Goal: Navigation & Orientation: Find specific page/section

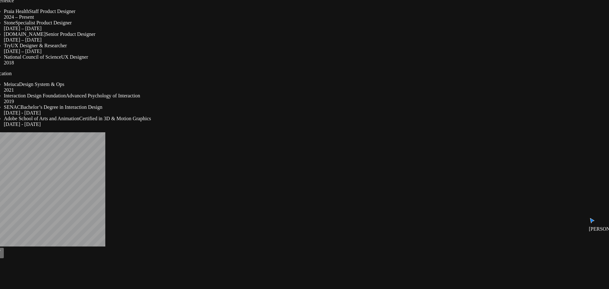
drag, startPoint x: 410, startPoint y: 160, endPoint x: 402, endPoint y: 57, distance: 103.1
drag, startPoint x: 417, startPoint y: 276, endPoint x: 405, endPoint y: 123, distance: 153.6
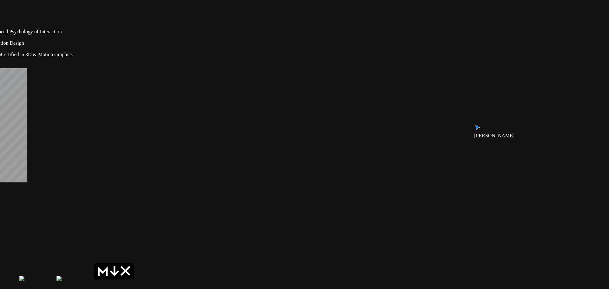
drag, startPoint x: 337, startPoint y: 229, endPoint x: 314, endPoint y: 255, distance: 35.2
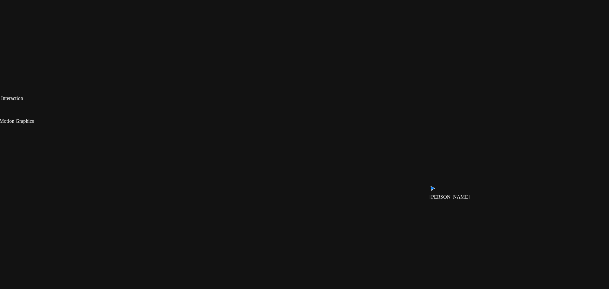
drag, startPoint x: 322, startPoint y: 165, endPoint x: 248, endPoint y: 283, distance: 139.5
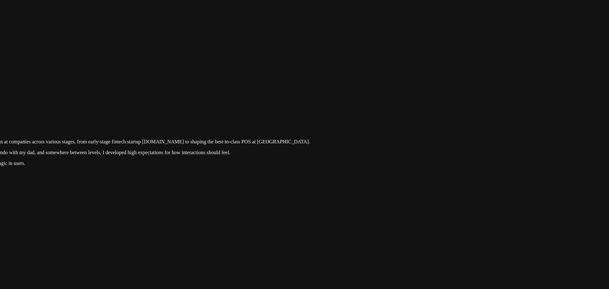
drag, startPoint x: 355, startPoint y: 202, endPoint x: 323, endPoint y: 289, distance: 91.9
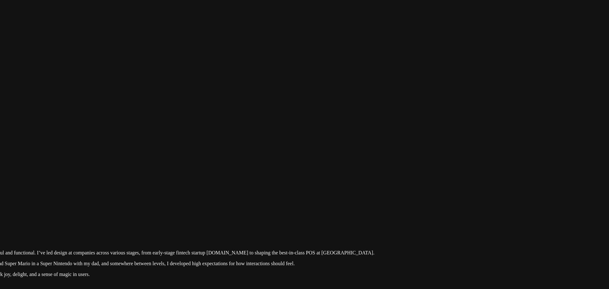
drag, startPoint x: 385, startPoint y: 184, endPoint x: 501, endPoint y: 181, distance: 116.4
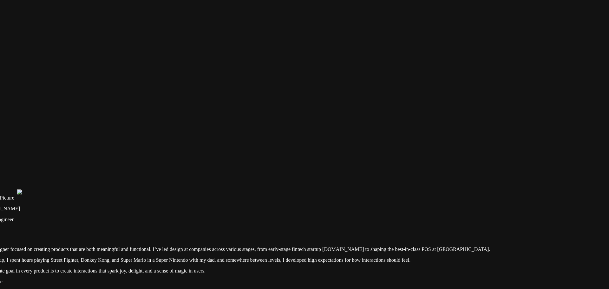
drag, startPoint x: 328, startPoint y: 180, endPoint x: 391, endPoint y: 97, distance: 104.4
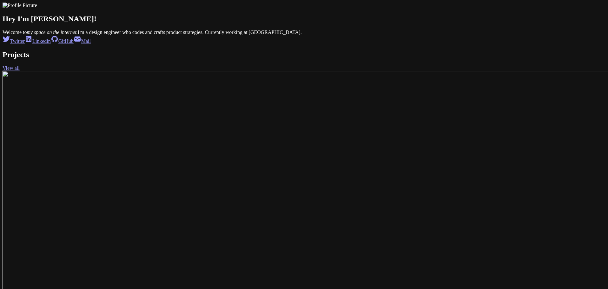
click at [0, 0] on vercel-live-feedback at bounding box center [0, 0] width 0 height 0
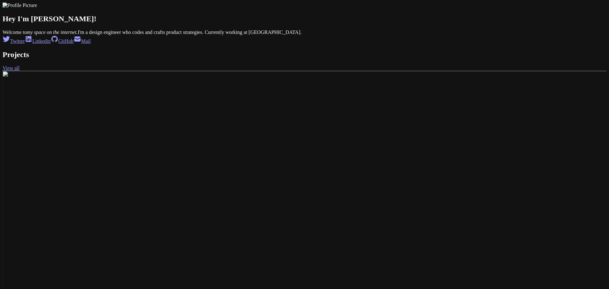
click at [0, 0] on vercel-live-feedback at bounding box center [0, 0] width 0 height 0
